Goal: Check status

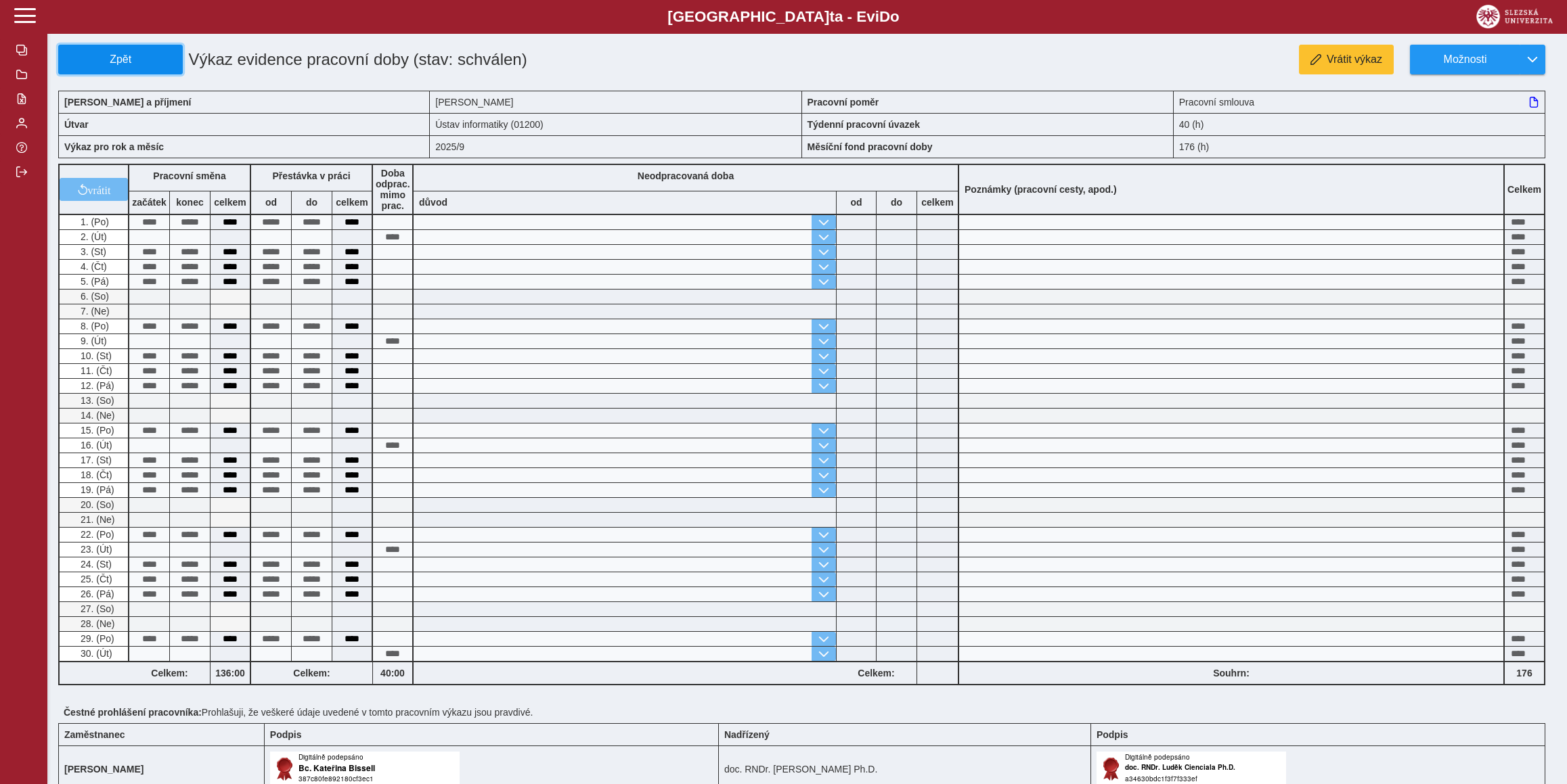
click at [148, 60] on span "Zpět" at bounding box center [120, 60] width 112 height 12
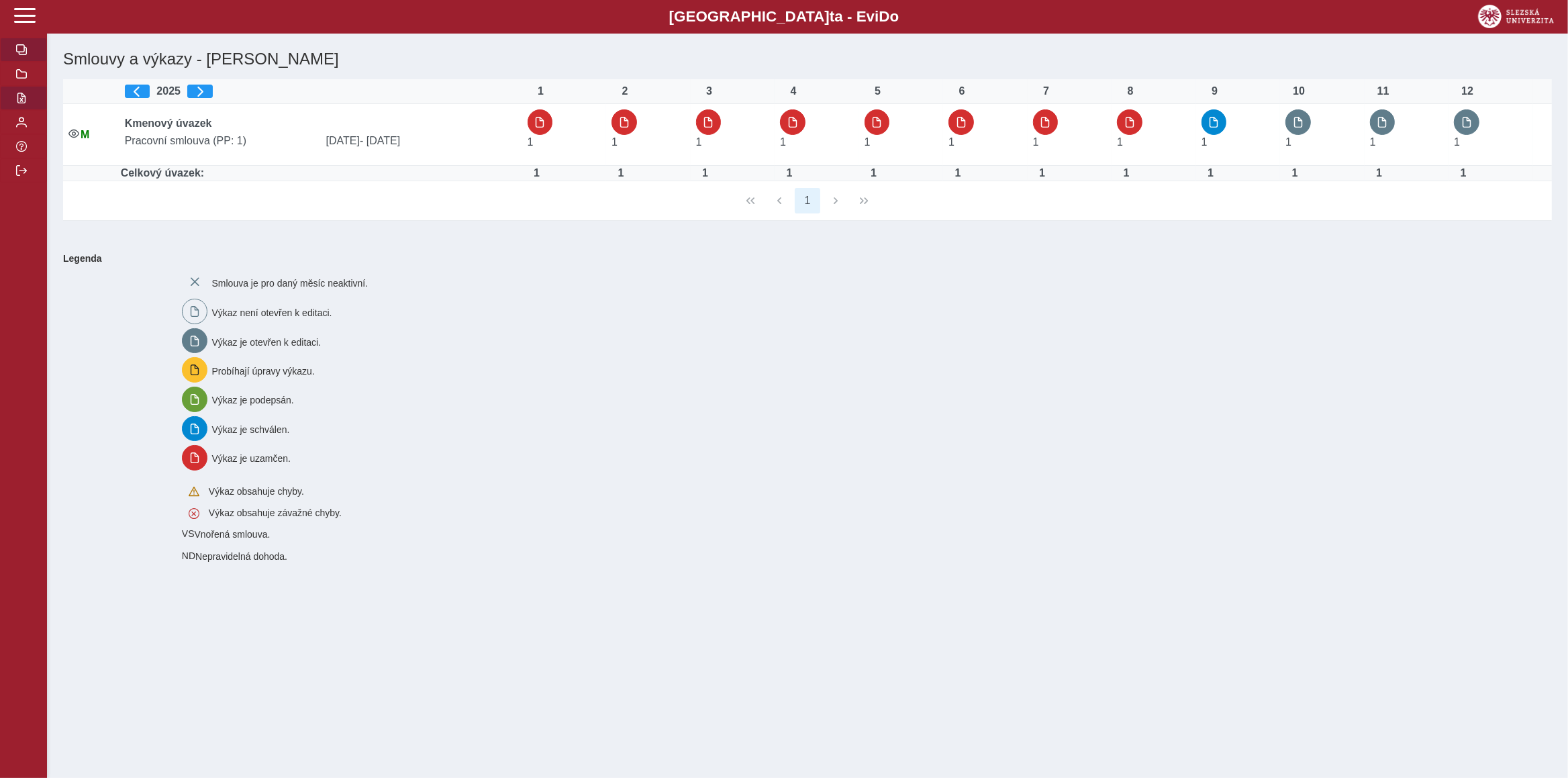
click at [29, 110] on button "button" at bounding box center [23, 98] width 47 height 24
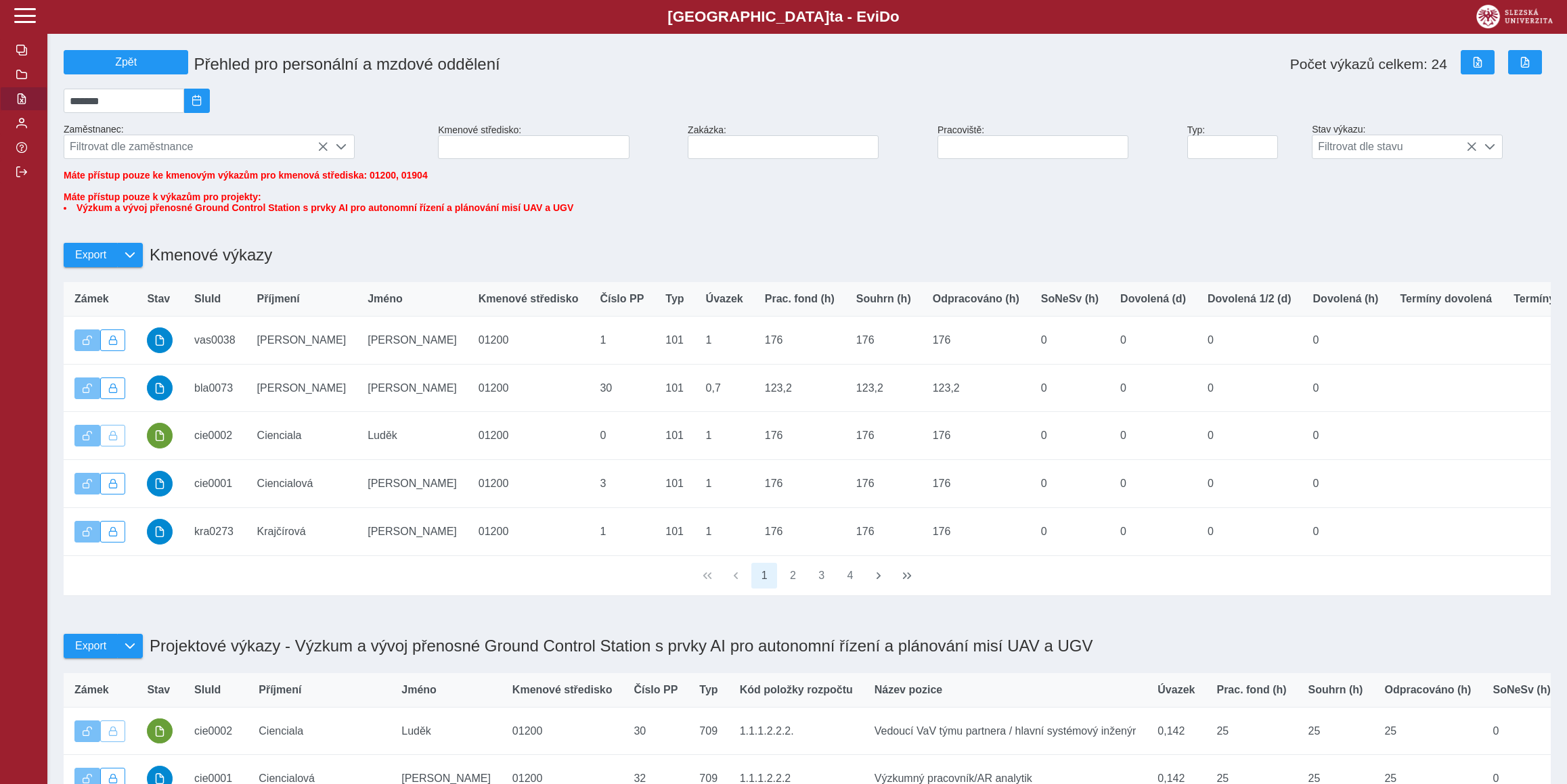
scroll to position [56, 0]
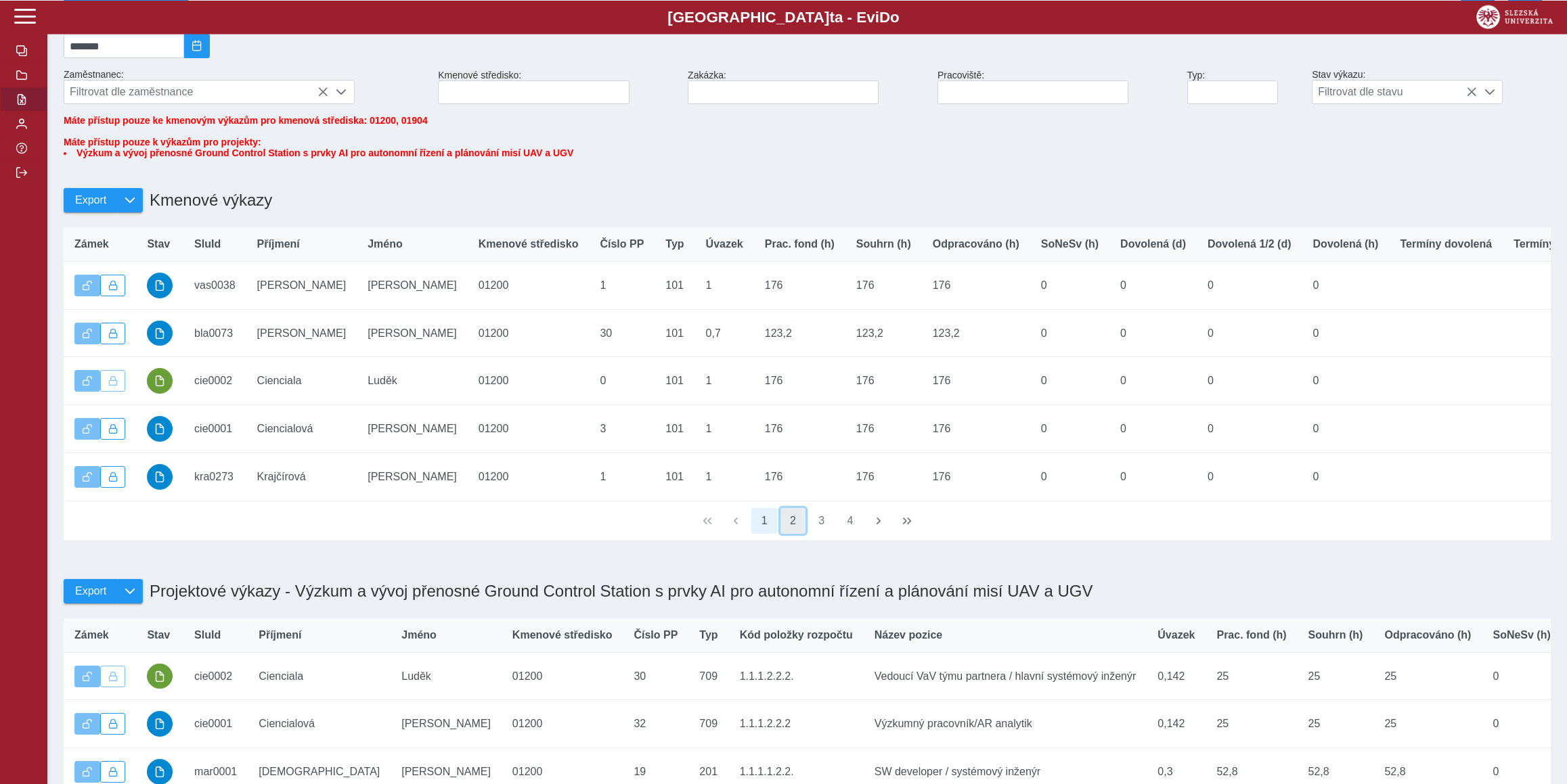
click at [796, 533] on button "2" at bounding box center [792, 520] width 25 height 25
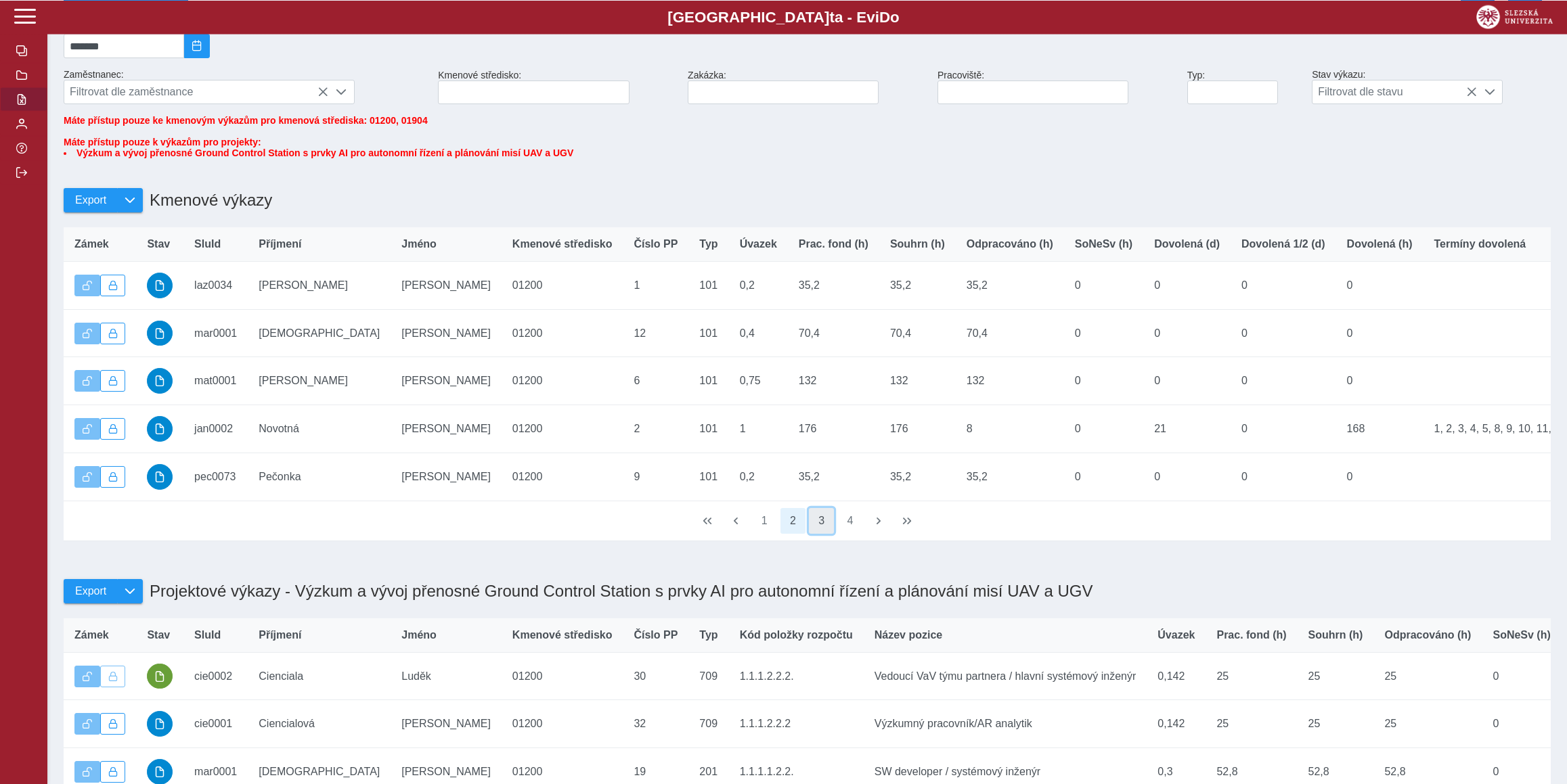
click at [819, 533] on button "3" at bounding box center [821, 520] width 25 height 25
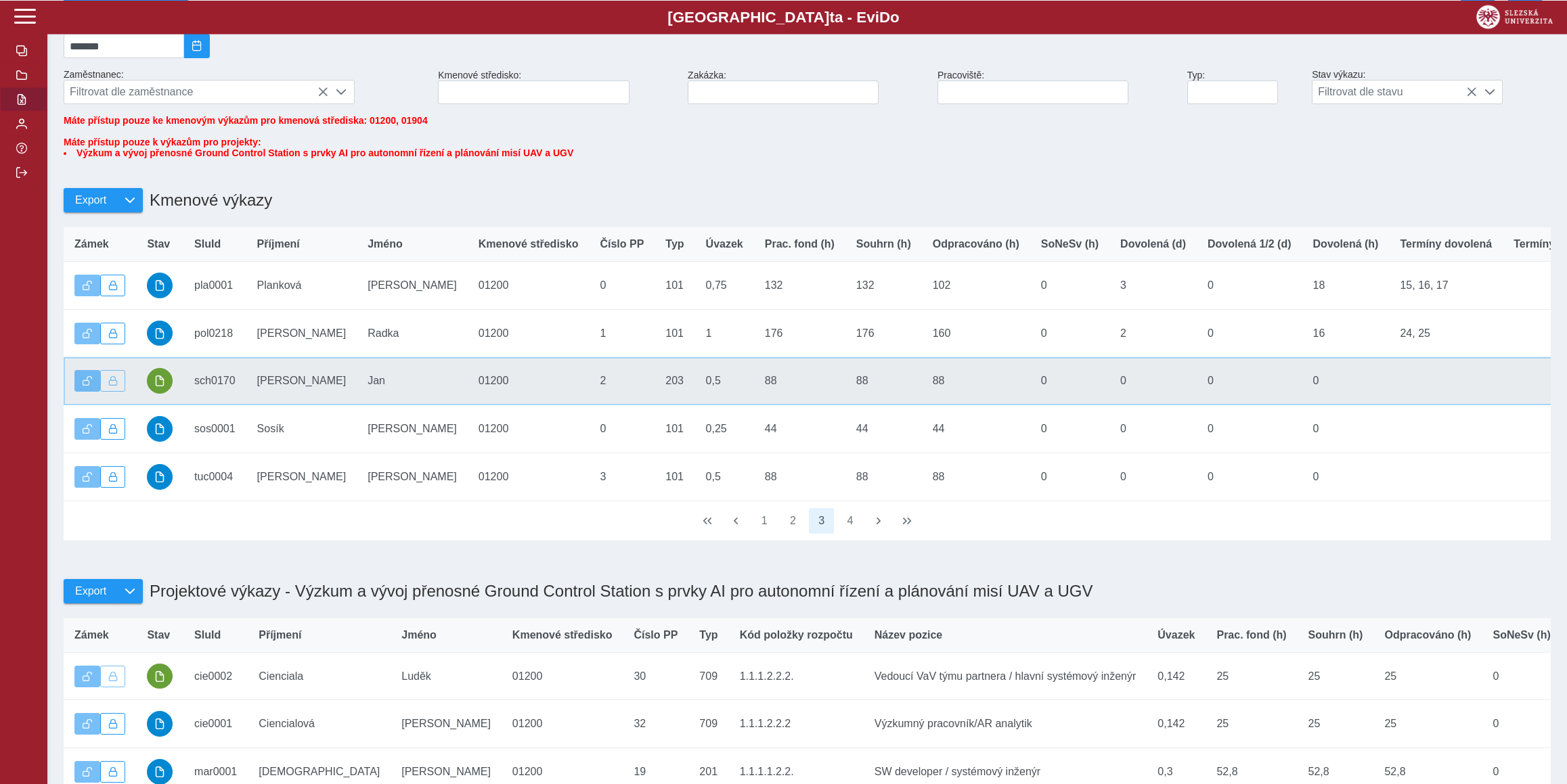
click at [142, 390] on td "Stav" at bounding box center [159, 381] width 47 height 48
click at [157, 393] on button "button" at bounding box center [159, 380] width 25 height 25
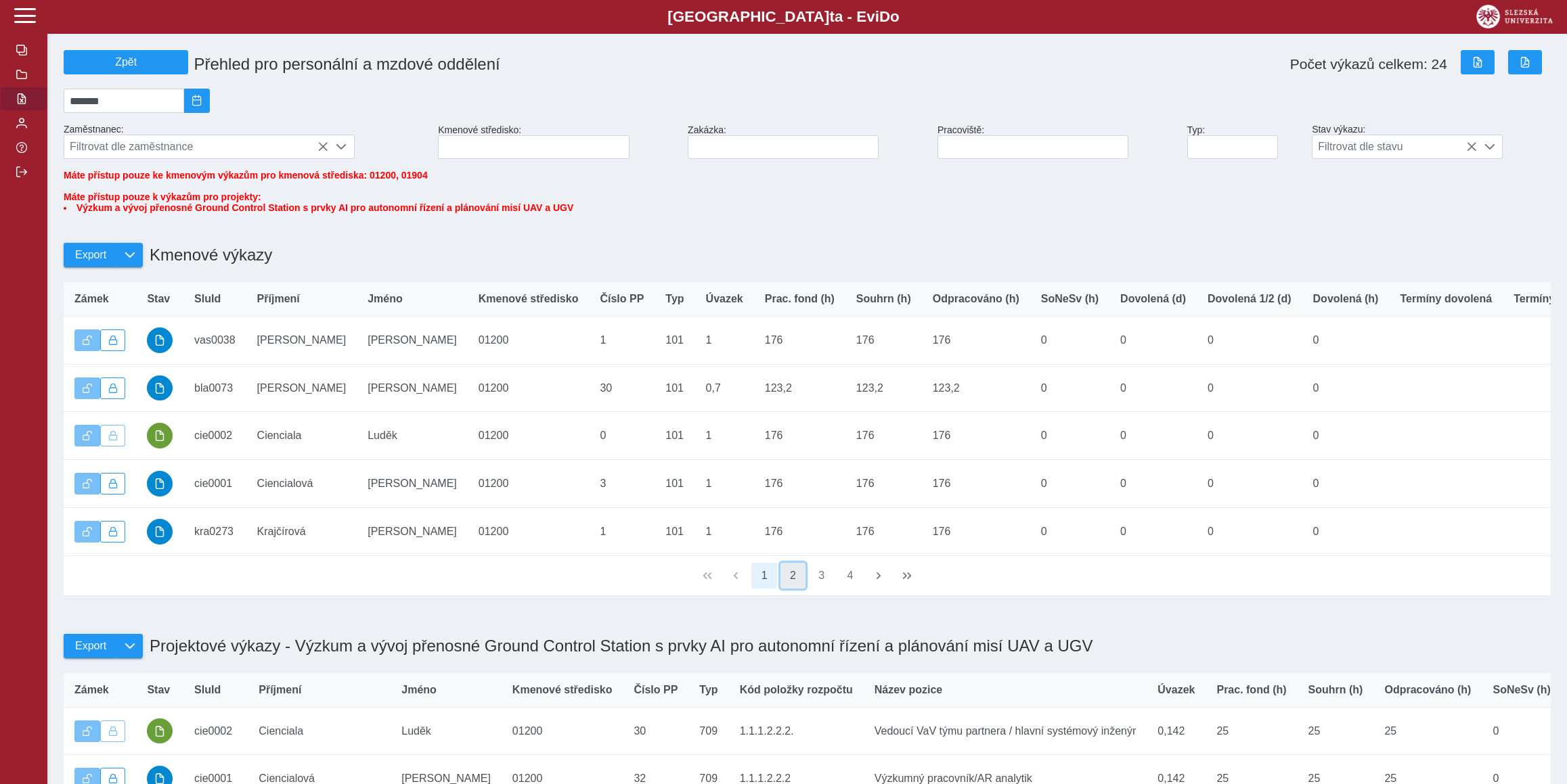
click at [794, 589] on button "2" at bounding box center [792, 575] width 25 height 25
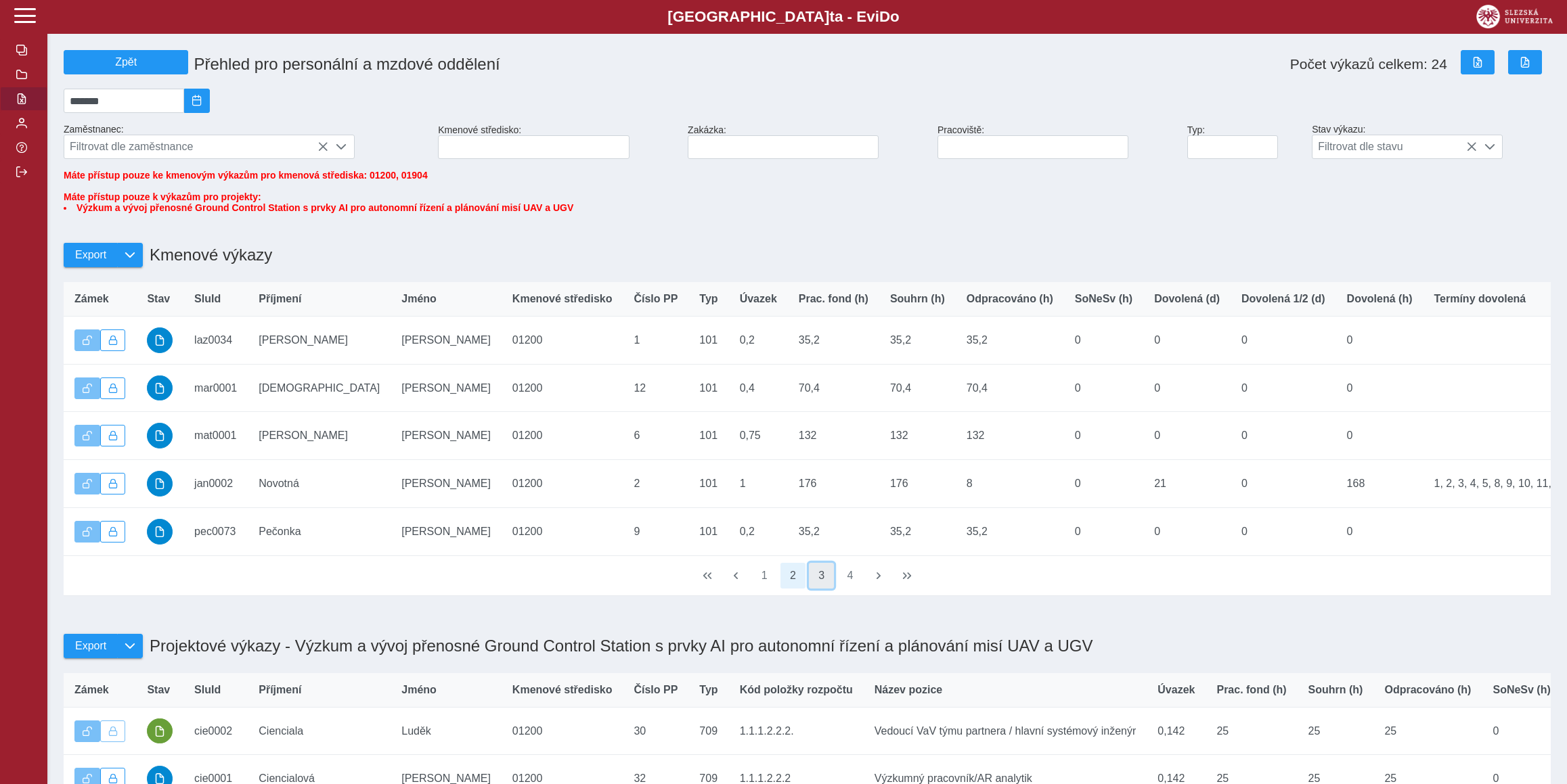
click at [816, 589] on button "3" at bounding box center [821, 575] width 25 height 25
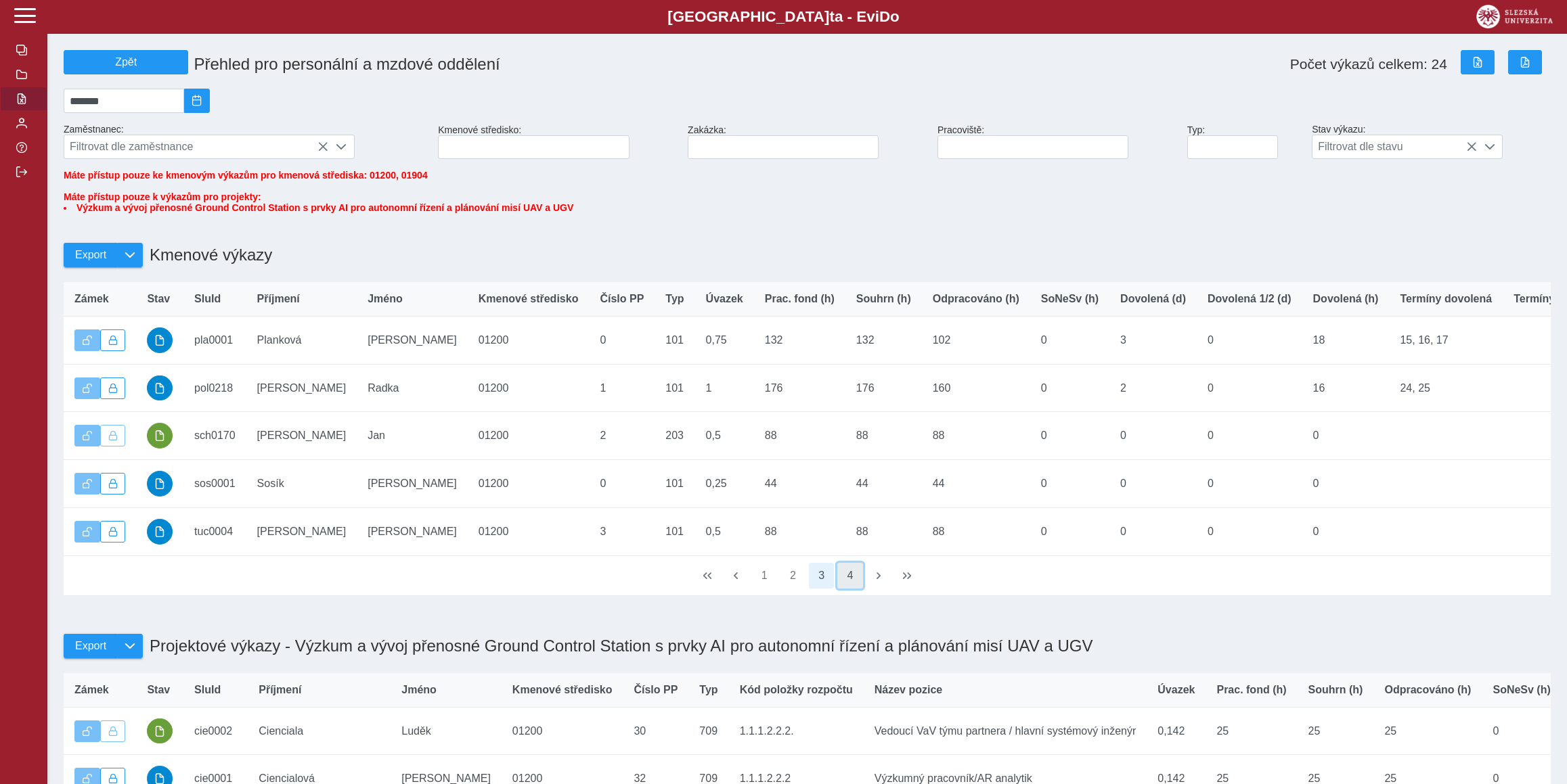
click at [845, 589] on button "4" at bounding box center [849, 575] width 25 height 25
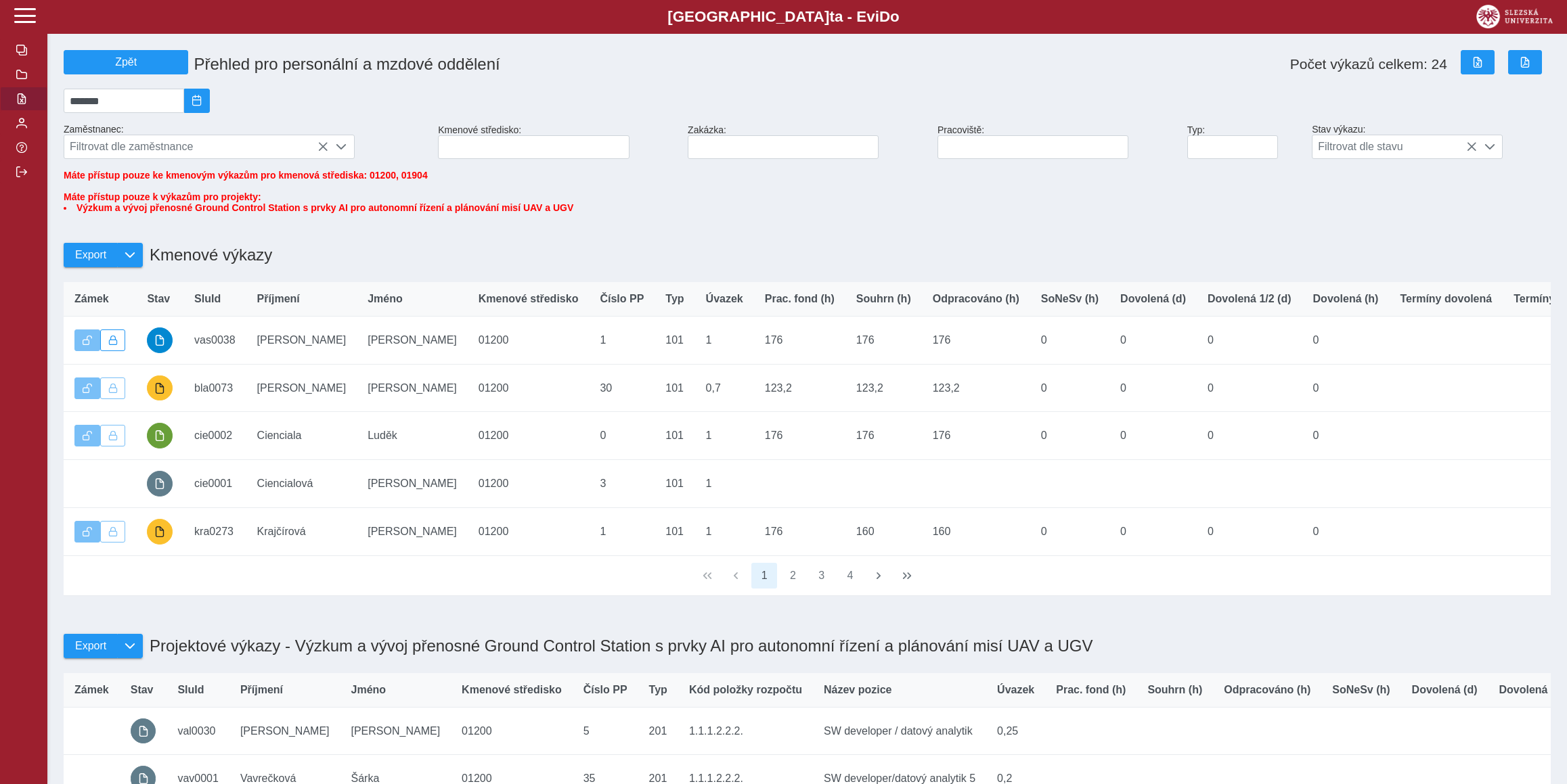
scroll to position [410, 0]
